Goal: Task Accomplishment & Management: Manage account settings

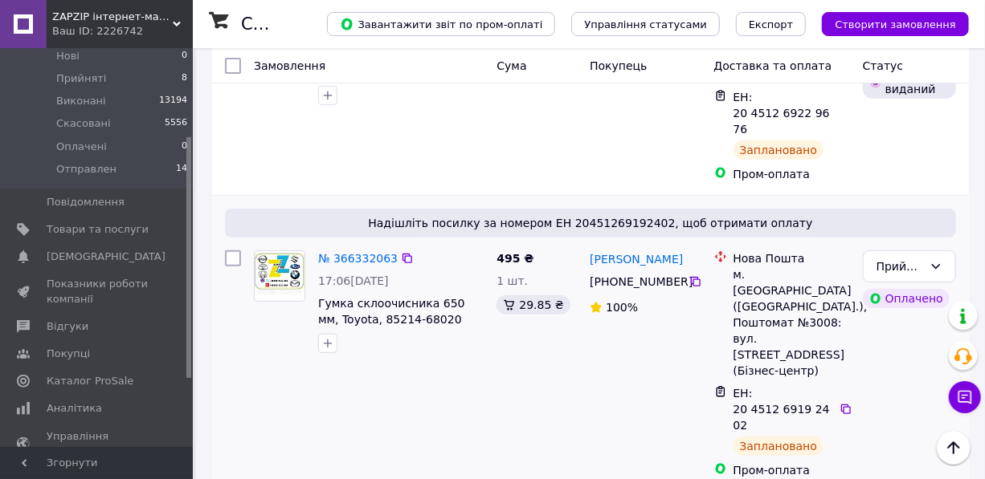
scroll to position [96, 0]
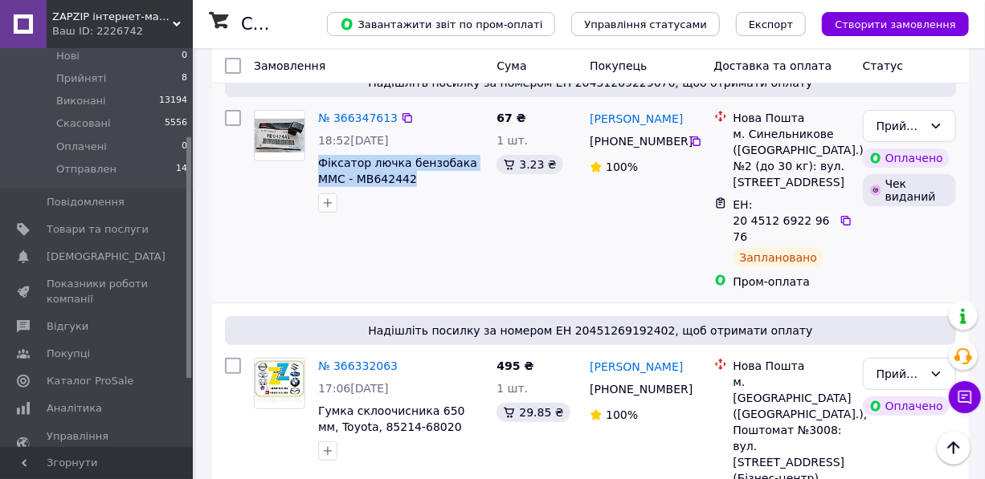
drag, startPoint x: 356, startPoint y: 173, endPoint x: 313, endPoint y: 165, distance: 43.5
click at [313, 165] on div "№ 366347613 18:52, 12.10.2025 Фіксатор лючка бензобака MMC - MB642442 (зам.MR97…" at bounding box center [401, 162] width 178 height 116
click at [841, 214] on icon at bounding box center [845, 220] width 13 height 13
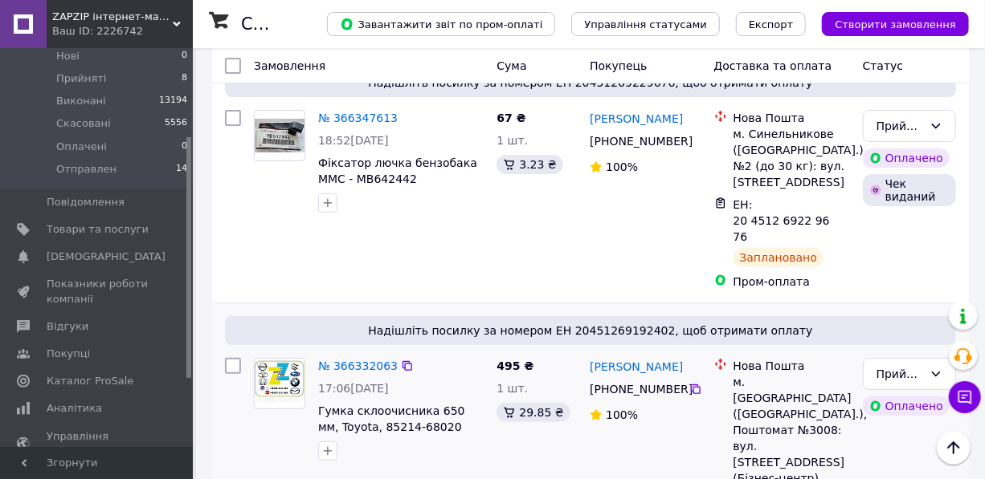
click at [671, 357] on div "[PERSON_NAME]" at bounding box center [645, 367] width 114 height 20
drag, startPoint x: 582, startPoint y: 110, endPoint x: 703, endPoint y: 127, distance: 121.6
click at [703, 127] on div "№ 366347613 18:52, 12.10.2025 Фіксатор лючка бензобака MMC - MB642442 (зам.MR97…" at bounding box center [590, 200] width 744 height 193
drag, startPoint x: 842, startPoint y: 96, endPoint x: 714, endPoint y: 172, distance: 149.0
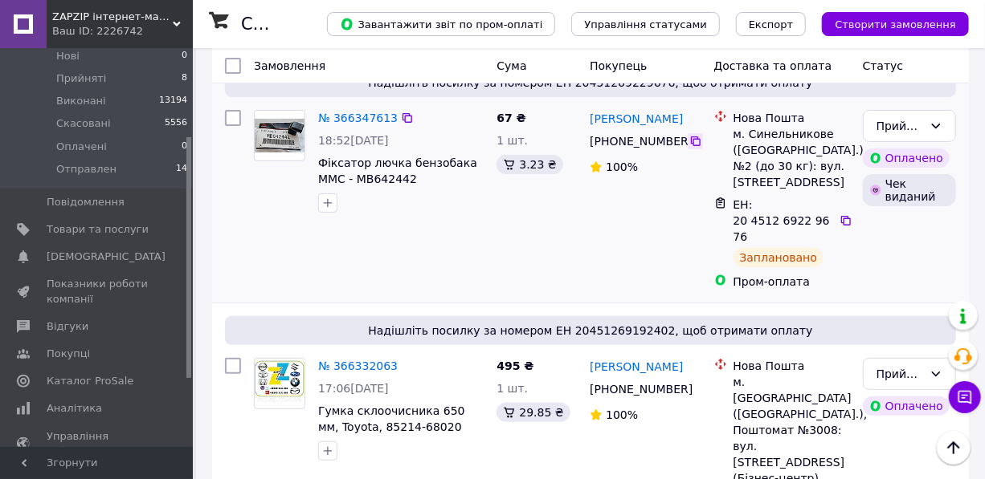
click at [698, 142] on div at bounding box center [694, 141] width 15 height 16
click at [691, 137] on icon at bounding box center [696, 142] width 10 height 10
drag, startPoint x: 587, startPoint y: 112, endPoint x: 704, endPoint y: 120, distance: 117.6
click at [684, 121] on div "Анатолий Пантюшкін" at bounding box center [636, 118] width 96 height 20
click at [678, 110] on div "Анатолий Пантюшкін" at bounding box center [636, 118] width 96 height 20
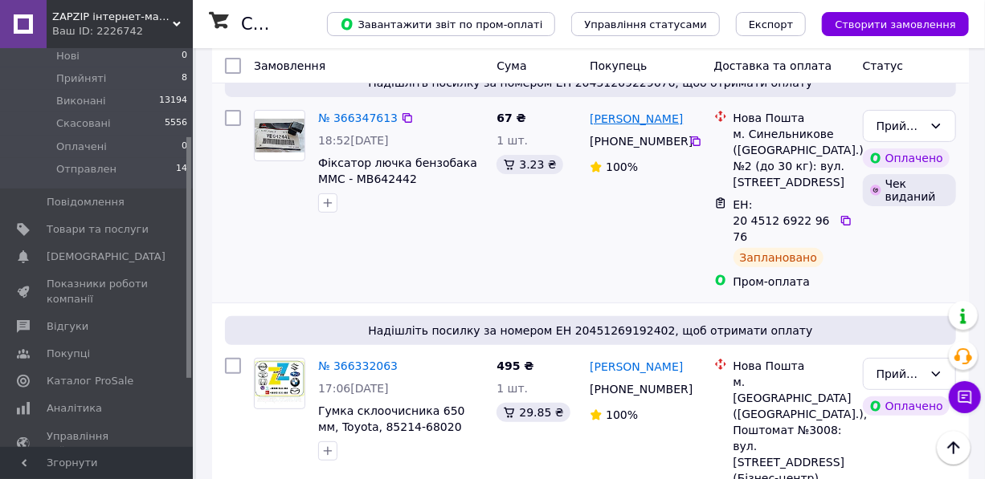
drag, startPoint x: 704, startPoint y: 115, endPoint x: 602, endPoint y: 118, distance: 102.8
click at [589, 113] on div "Анатолий Пантюшкін +380 93 384 16 88 100%" at bounding box center [645, 200] width 124 height 193
drag, startPoint x: 727, startPoint y: 135, endPoint x: 772, endPoint y: 152, distance: 48.0
click at [772, 152] on div "Нова Пошта м. Синельникове (Дніпропетровська обл.), №2 (до 30 кг): вул. Садова,…" at bounding box center [782, 150] width 142 height 80
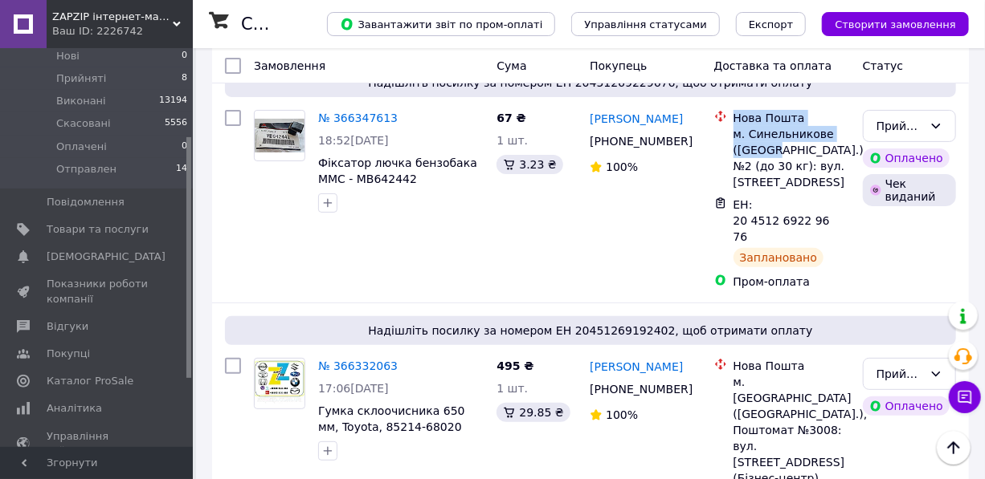
drag, startPoint x: 733, startPoint y: 131, endPoint x: 772, endPoint y: 149, distance: 42.4
click at [772, 149] on div "м. Синельникове (Дніпропетровська обл.), №2 (до 30 кг): вул. Садова, 124" at bounding box center [791, 158] width 116 height 64
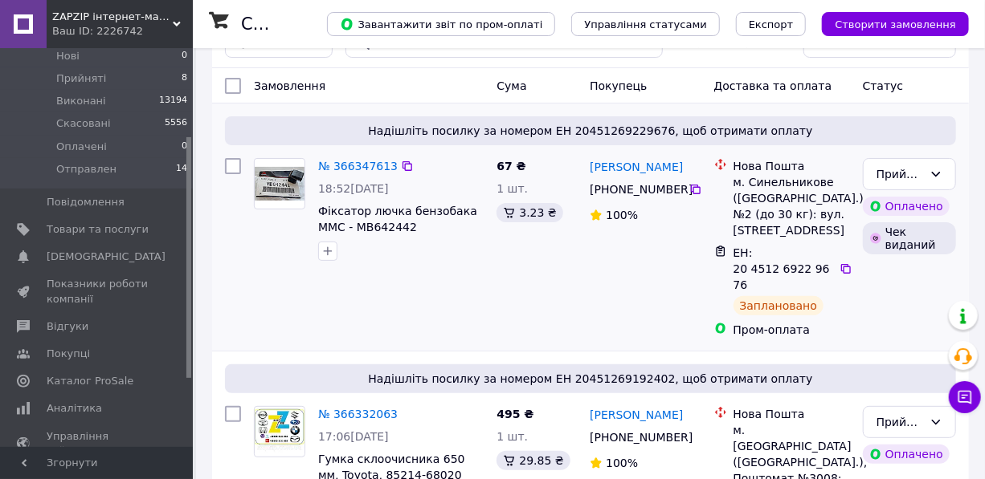
scroll to position [0, 0]
